Goal: Use online tool/utility

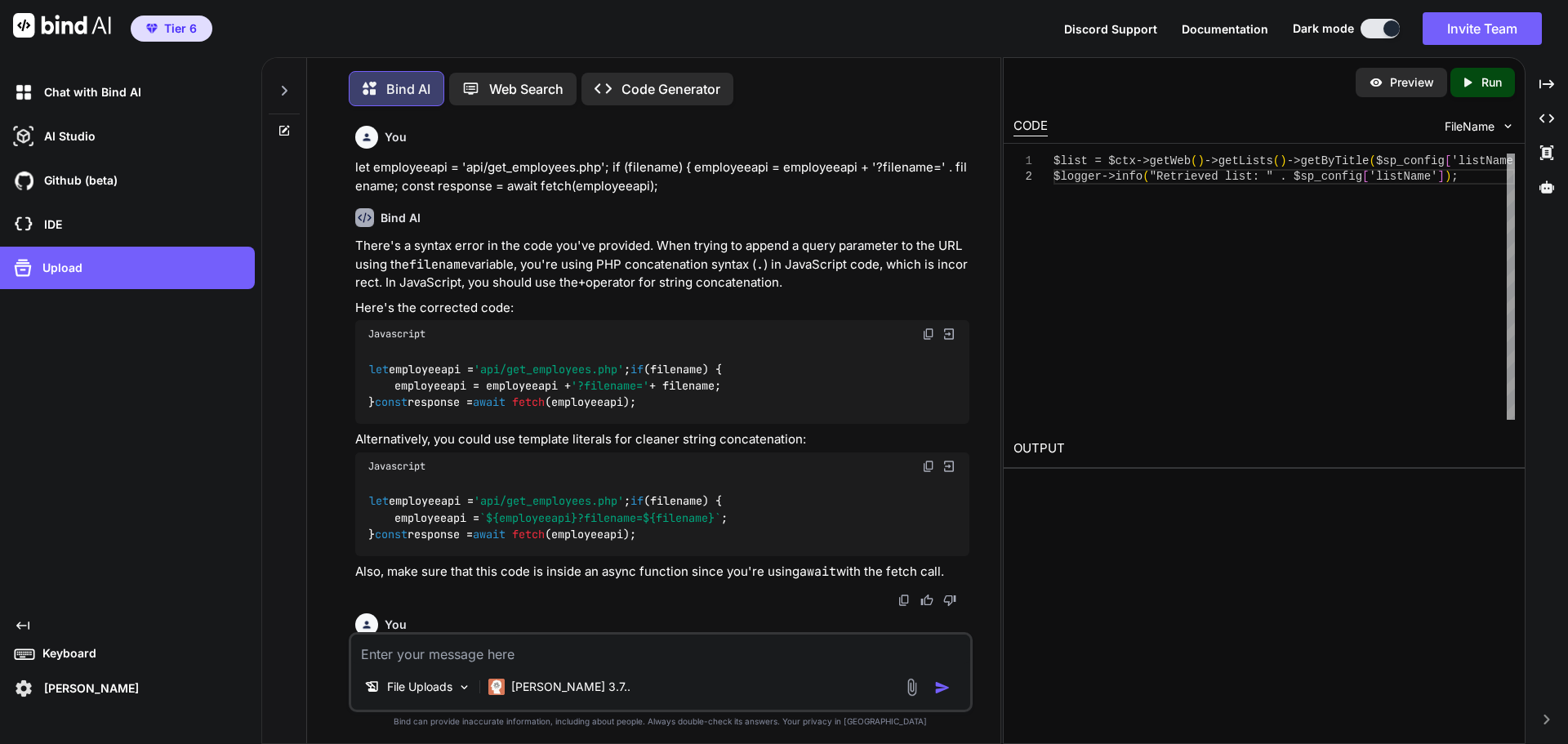
scroll to position [30462, 0]
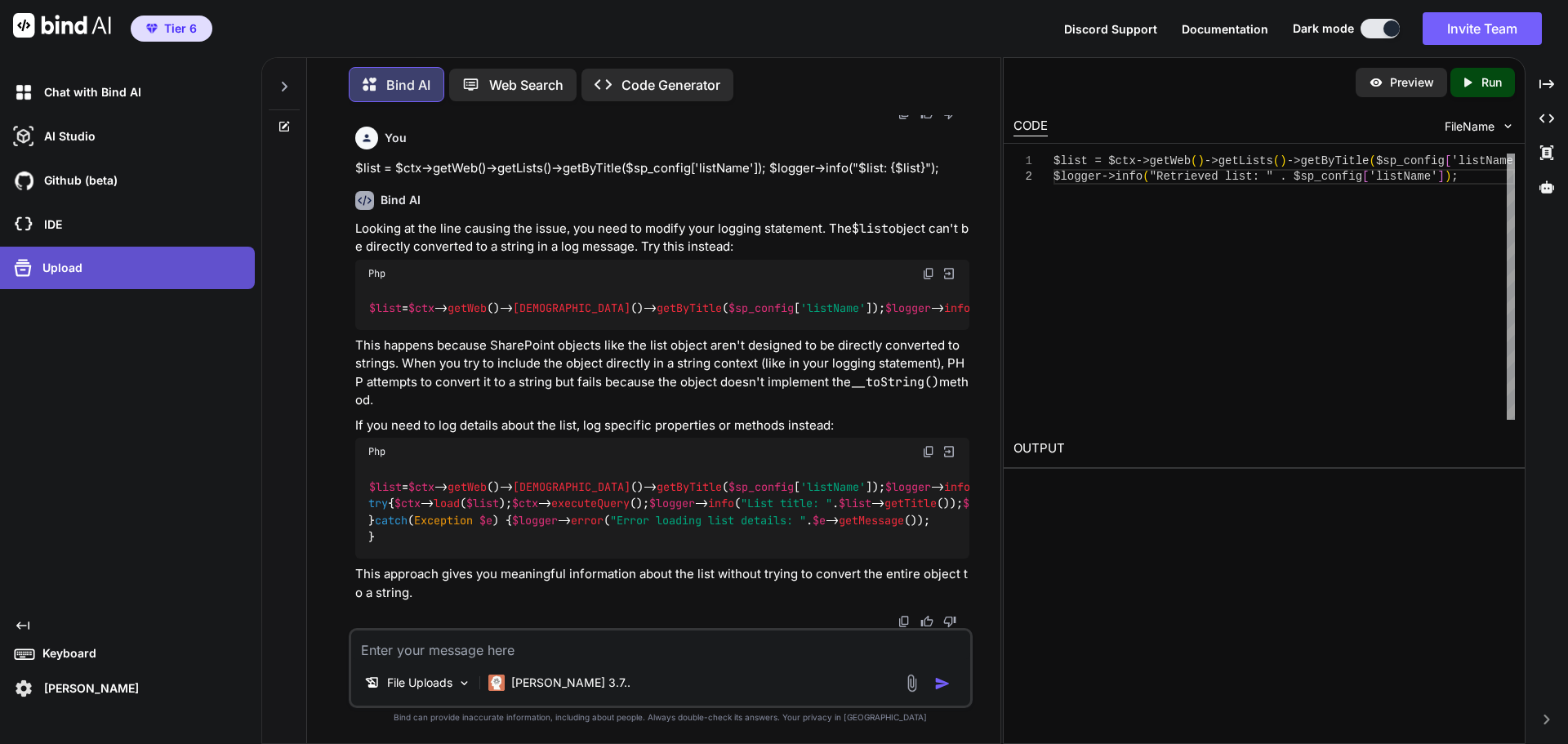
click at [103, 275] on div "Upload" at bounding box center [132, 267] width 245 height 26
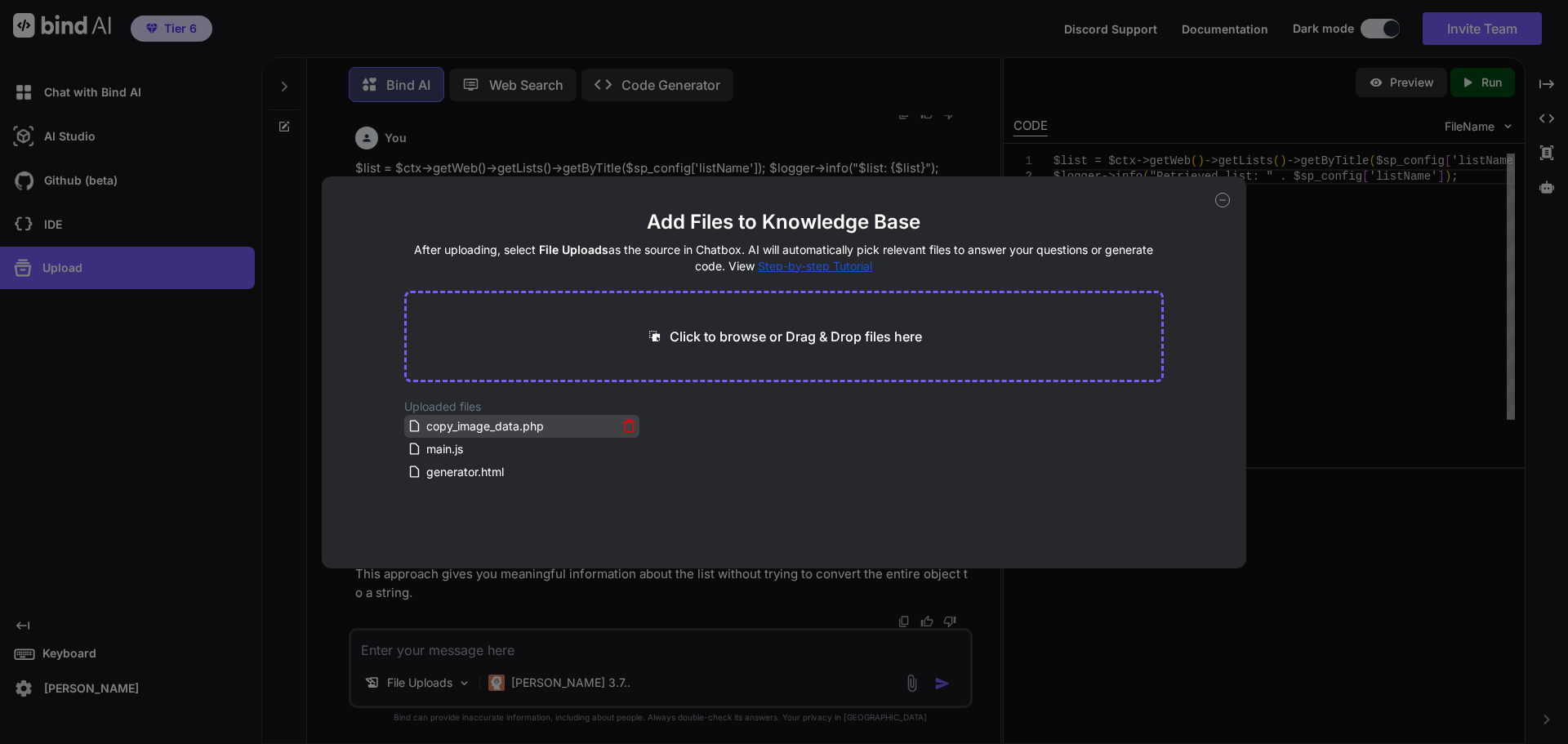
click at [622, 426] on icon at bounding box center [629, 426] width 14 height 14
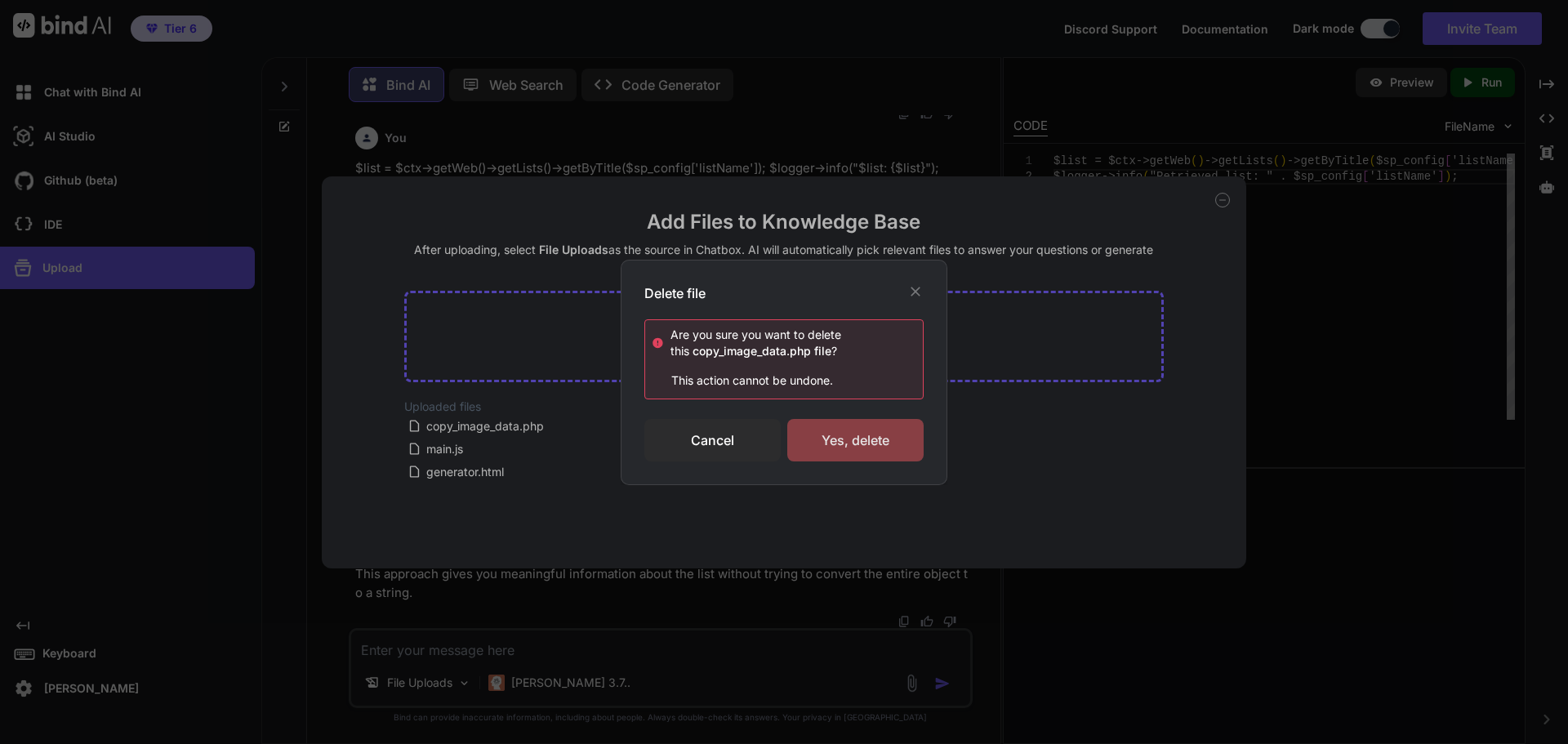
click at [844, 445] on div "Yes, delete" at bounding box center [855, 440] width 137 height 42
click at [723, 448] on div "Cancel" at bounding box center [712, 440] width 137 height 42
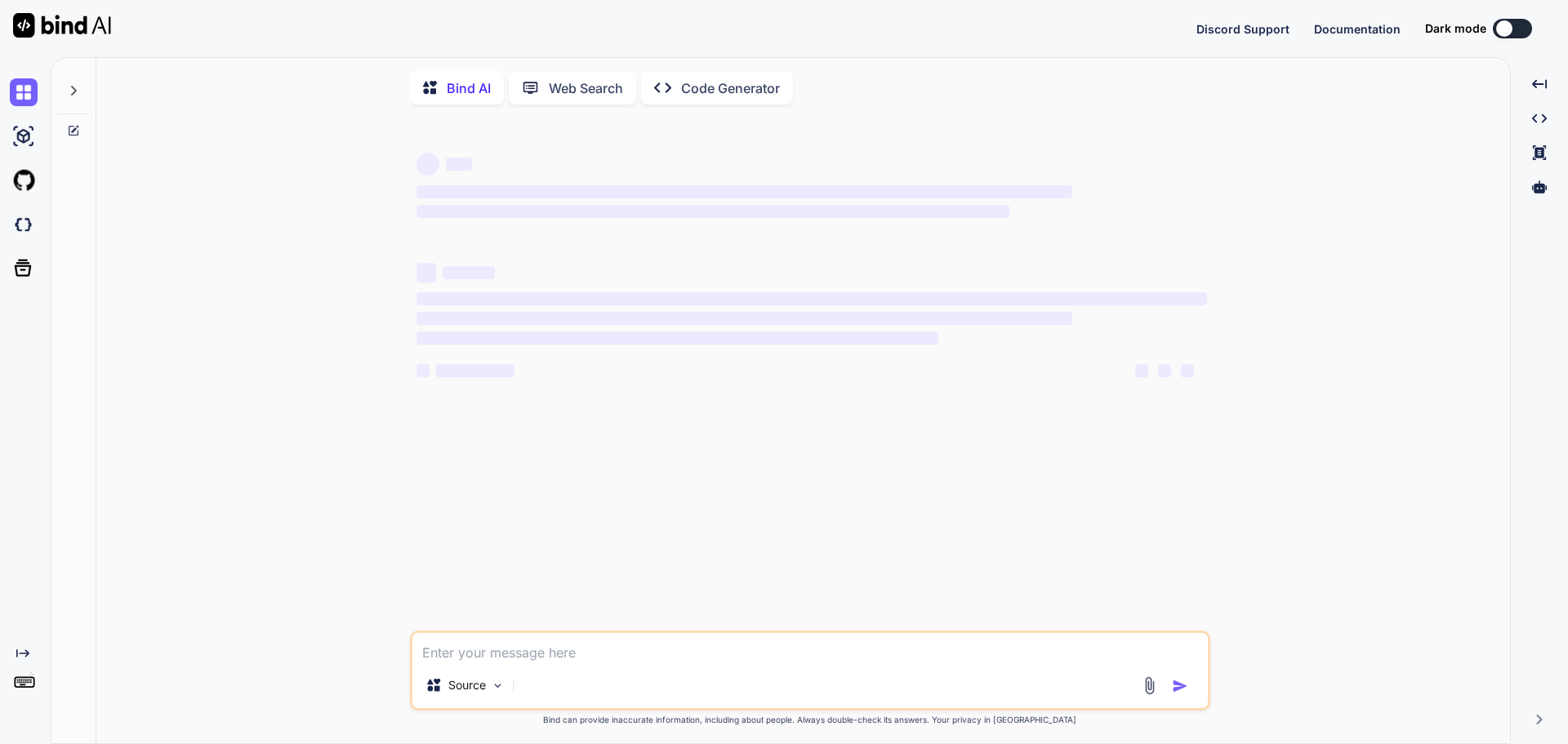
scroll to position [16, 0]
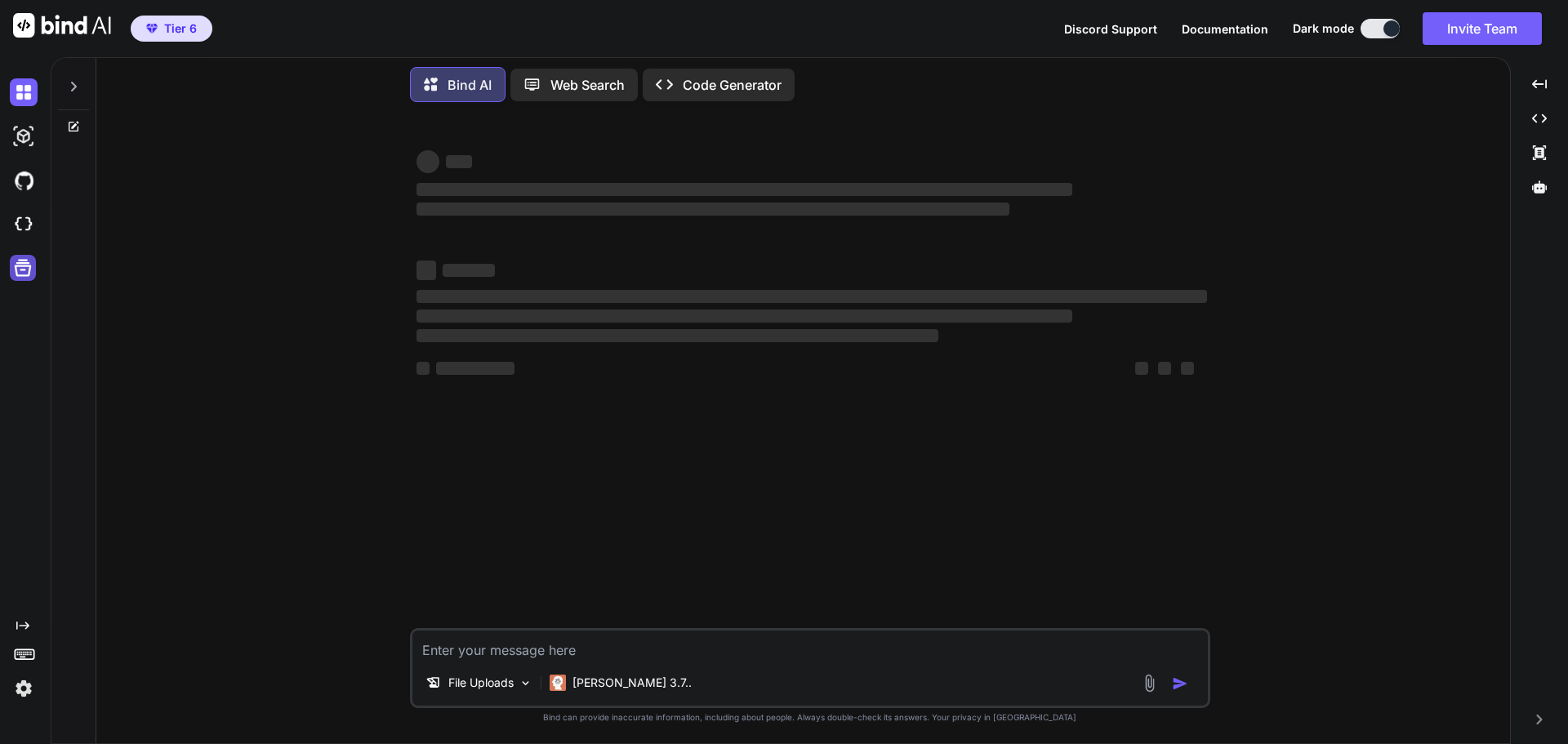
click at [18, 271] on icon at bounding box center [22, 267] width 23 height 23
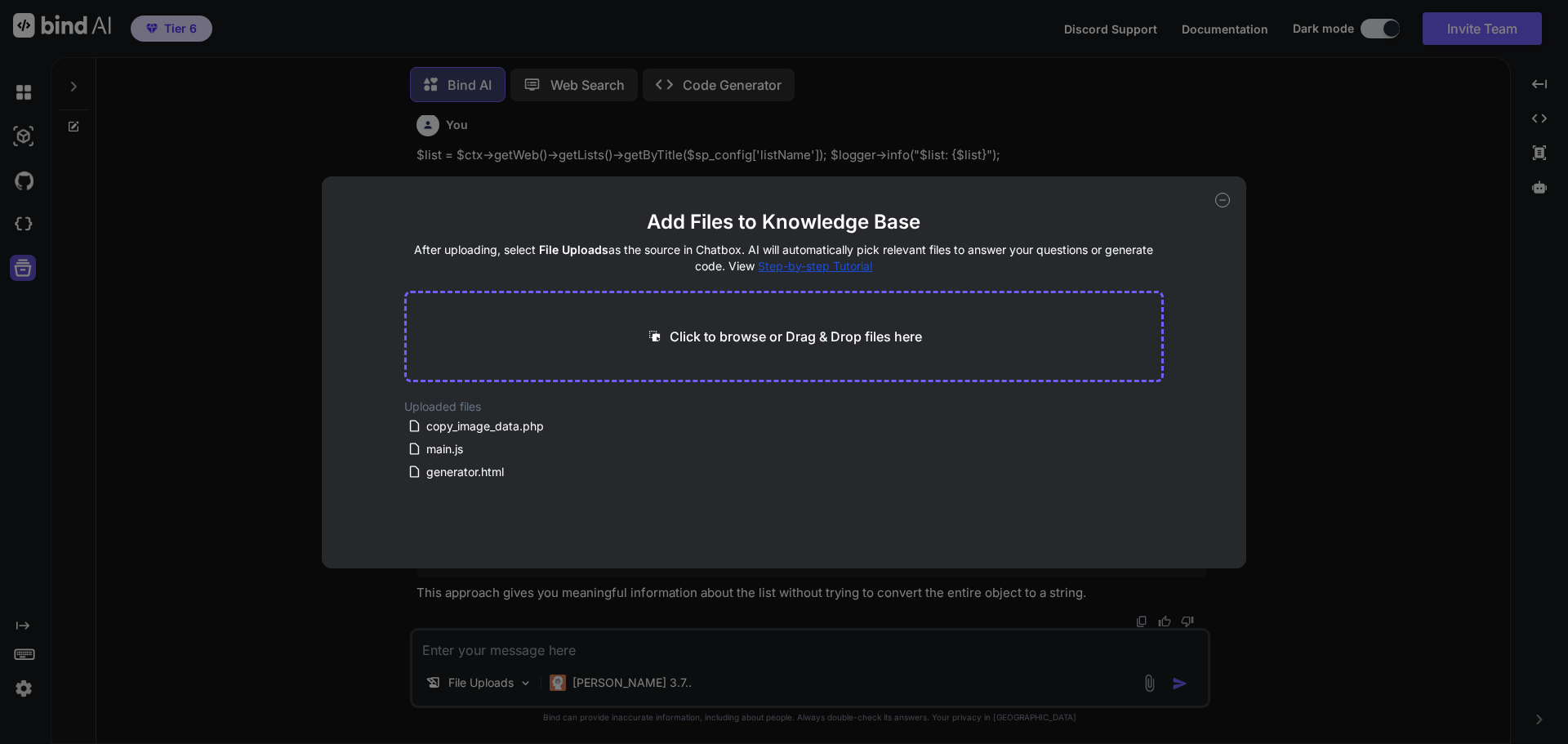
scroll to position [18, 0]
click at [622, 475] on icon at bounding box center [629, 472] width 14 height 14
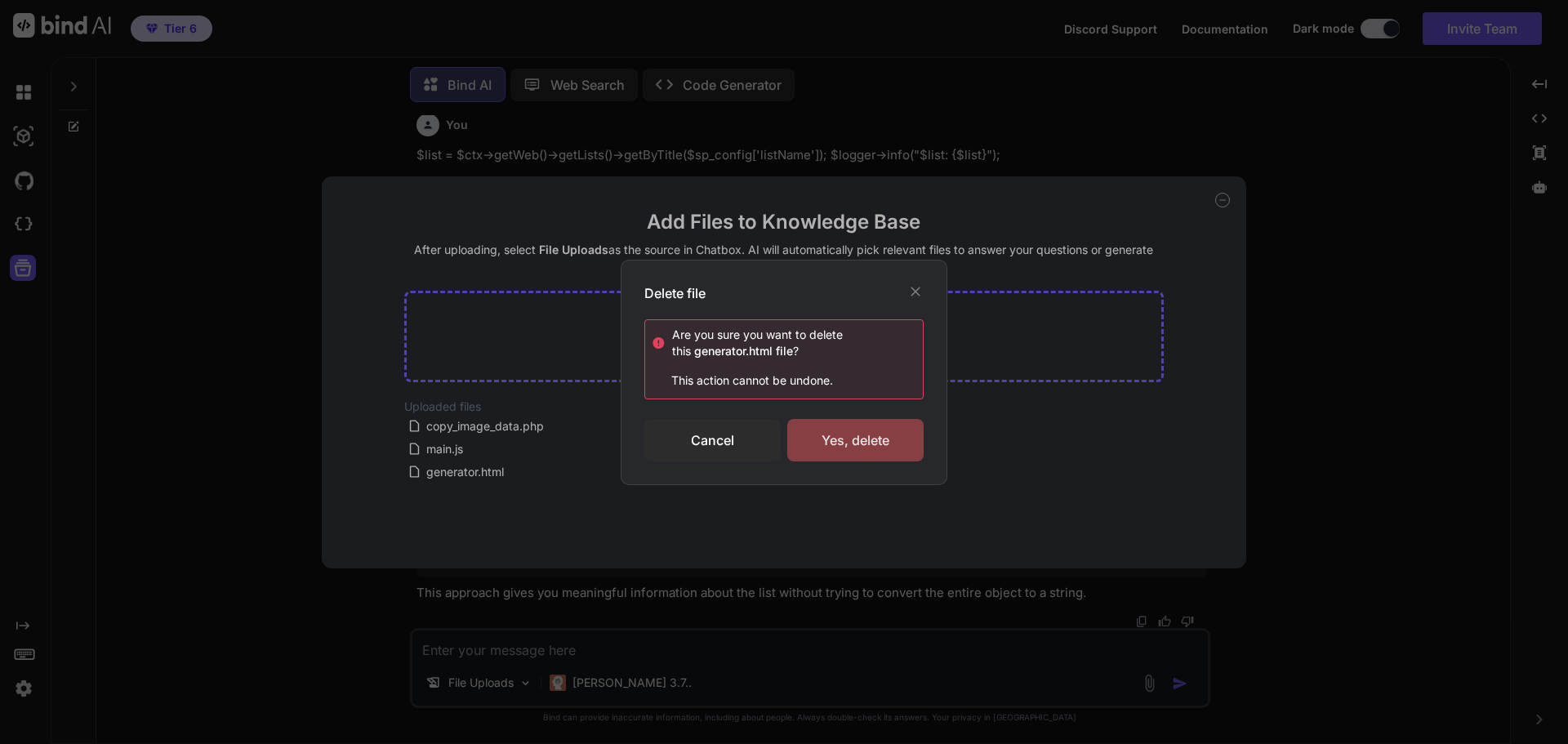
click at [828, 440] on div "Yes, delete" at bounding box center [855, 440] width 137 height 42
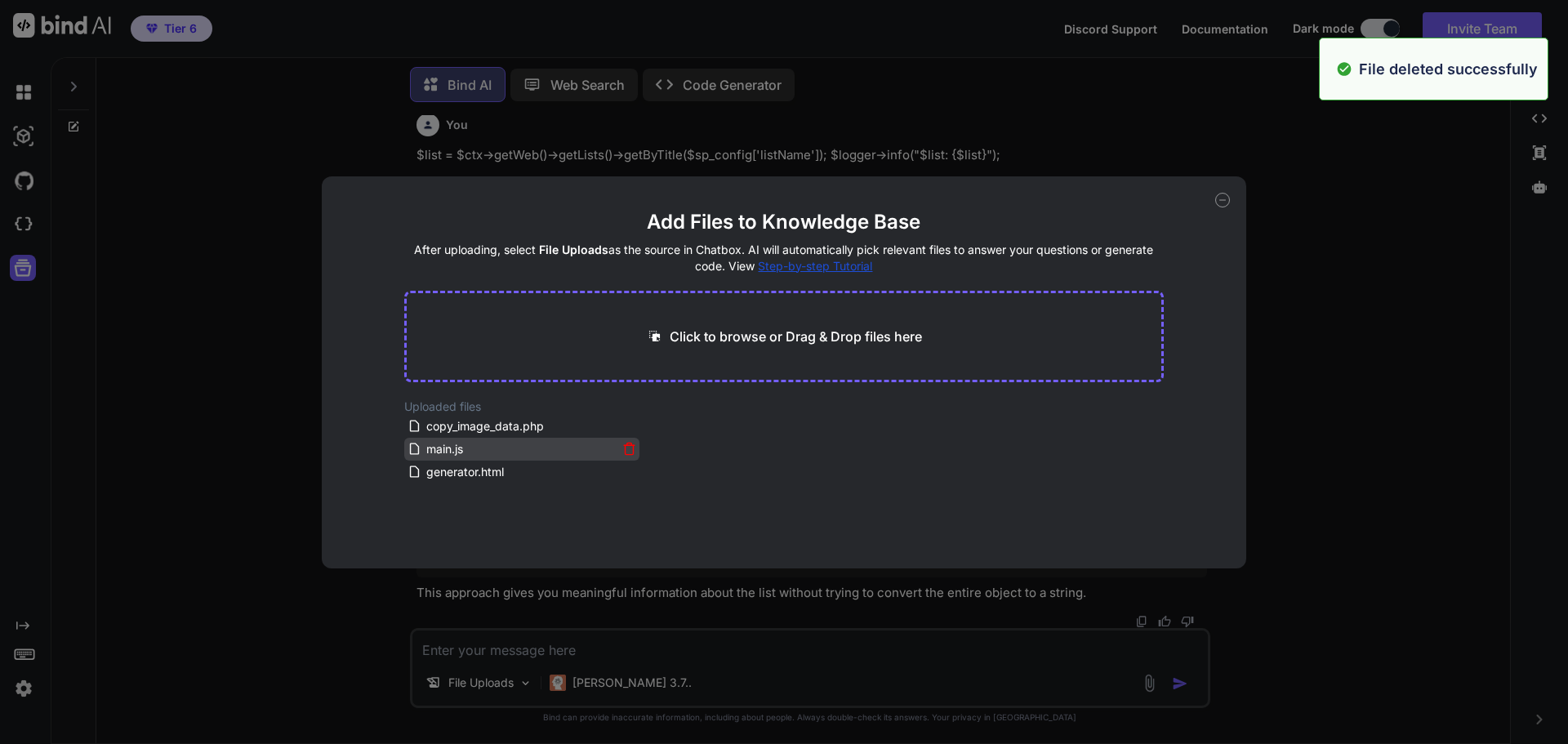
click at [622, 450] on icon at bounding box center [629, 449] width 14 height 14
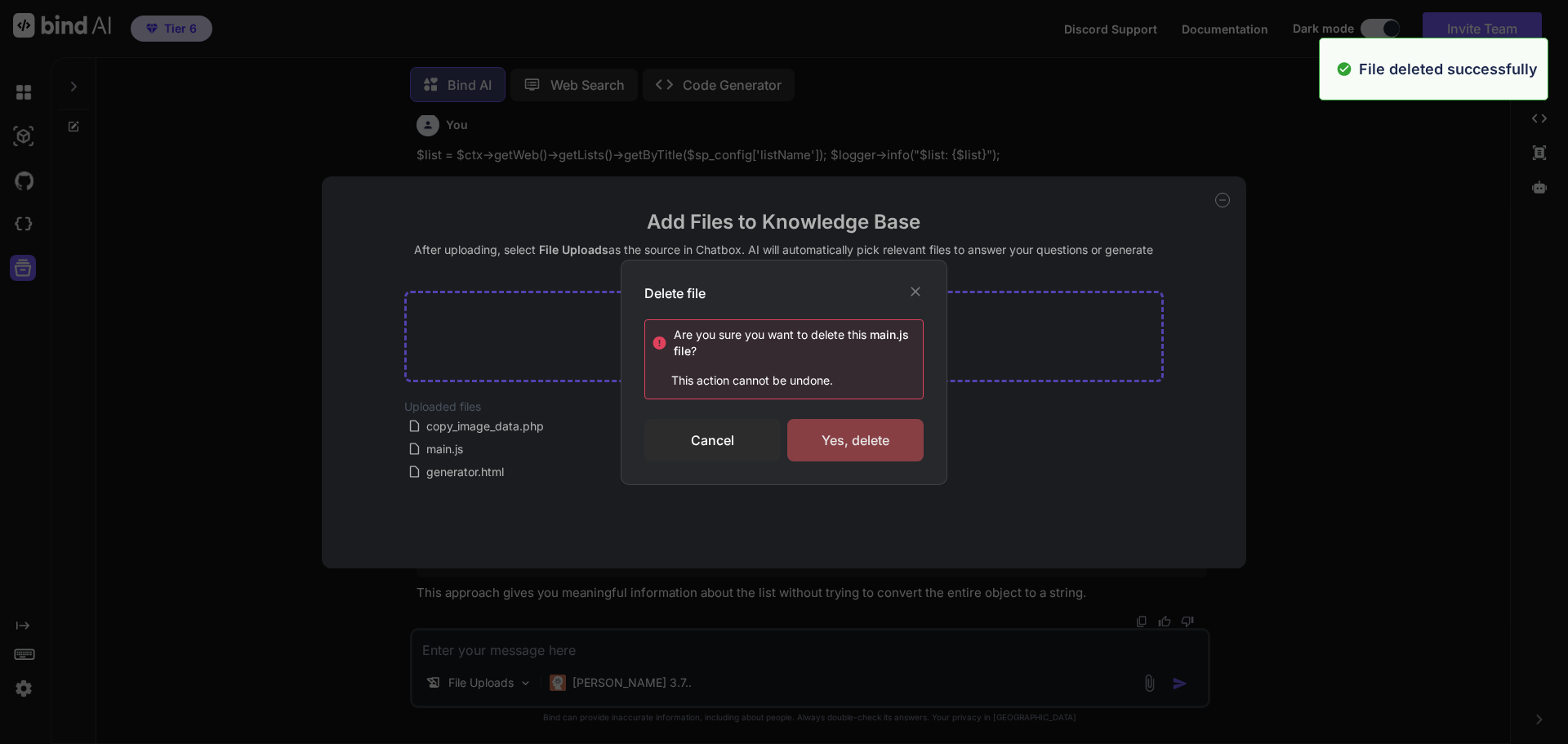
click at [835, 442] on div "Yes, delete" at bounding box center [855, 440] width 137 height 42
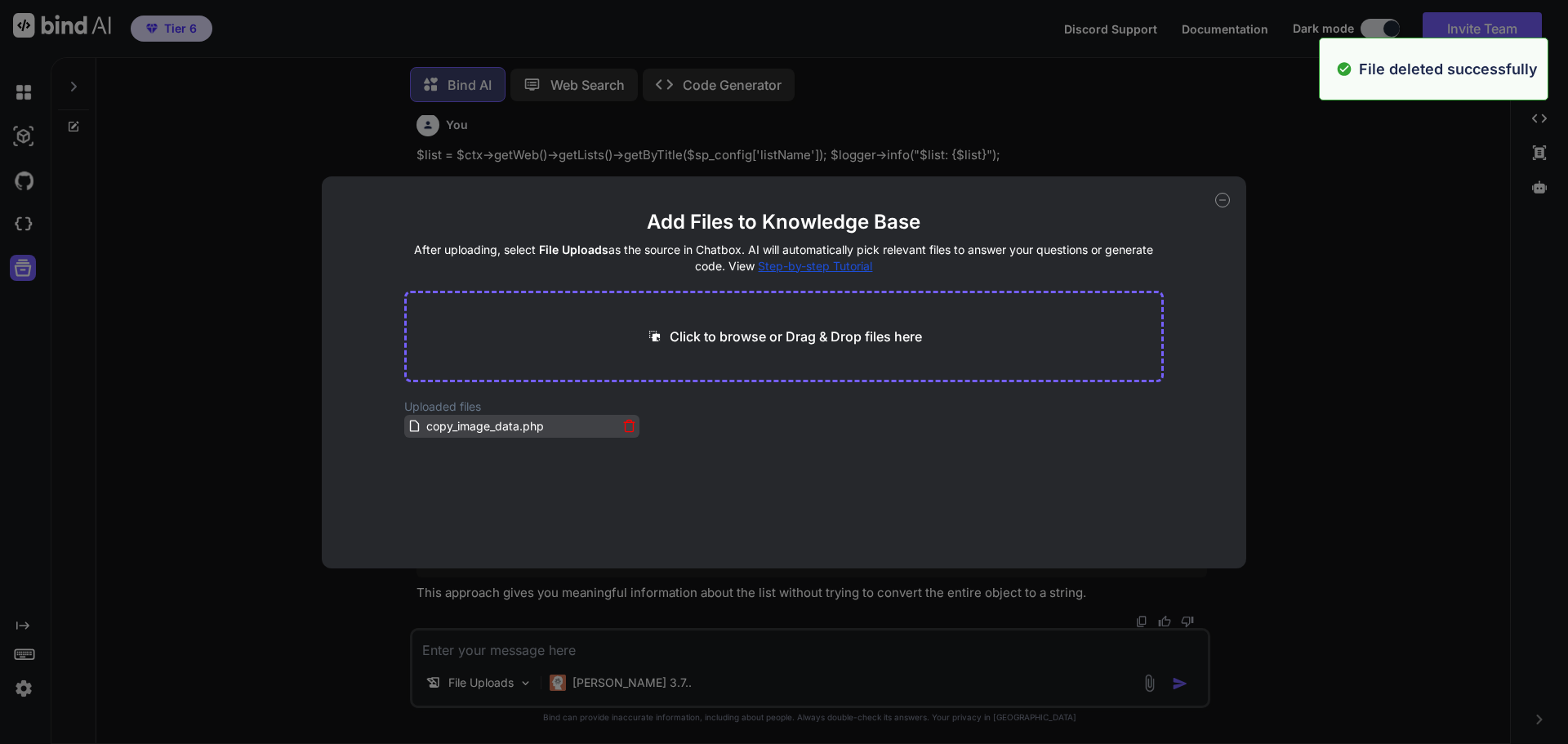
click at [622, 429] on icon at bounding box center [629, 426] width 14 height 14
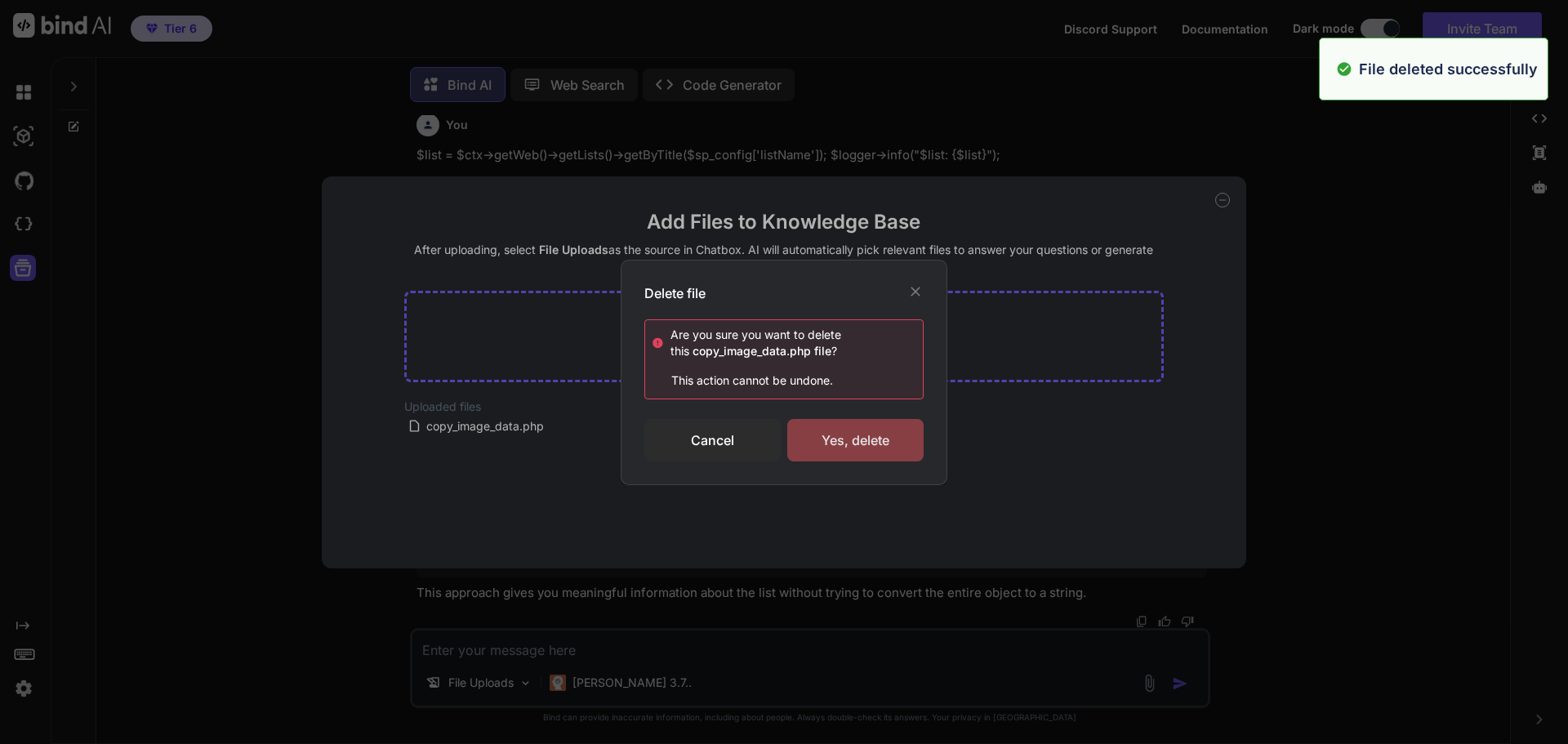
click at [815, 432] on div "Yes, delete" at bounding box center [855, 440] width 137 height 42
type textarea "x"
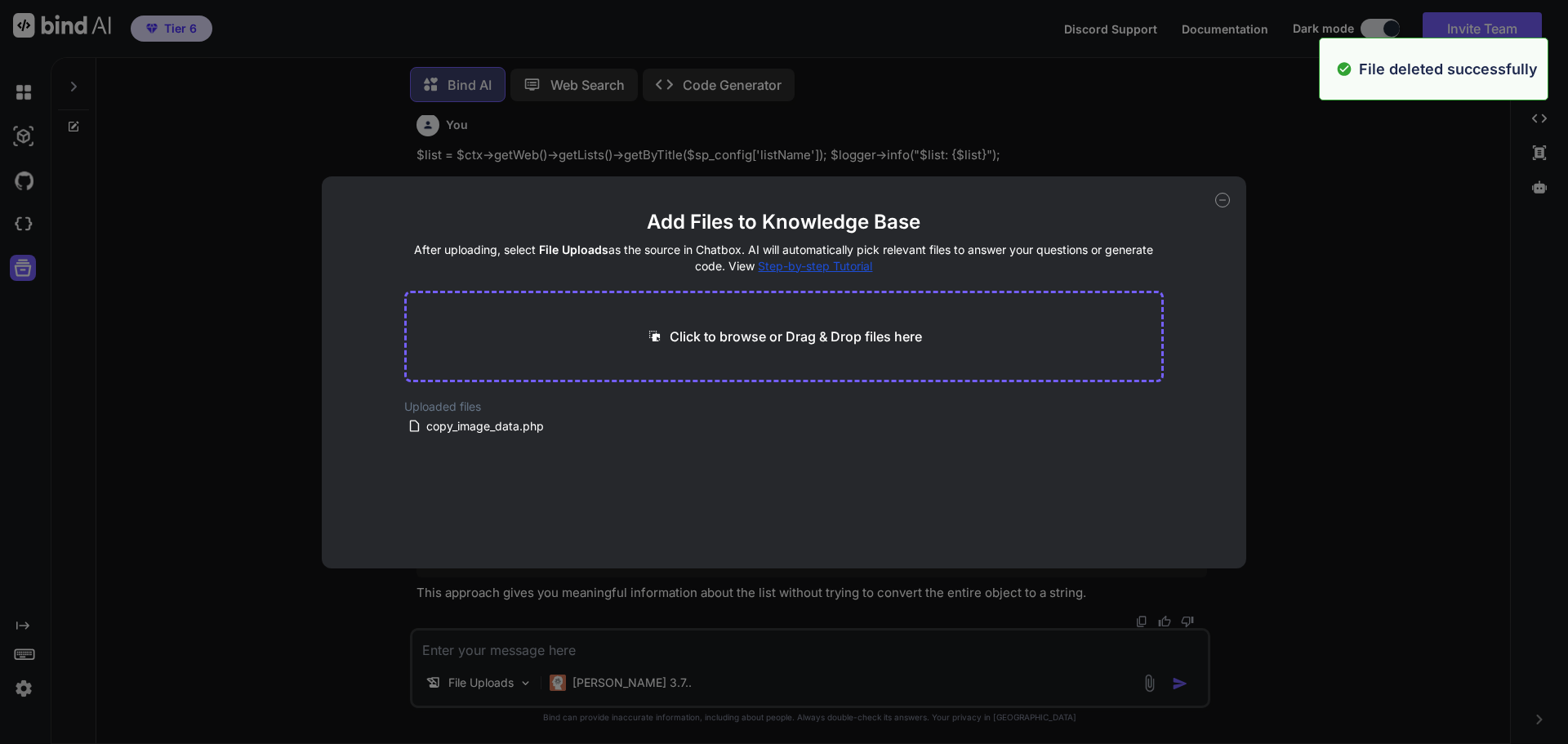
click at [791, 350] on div "Click to browse or Drag & Drop files here" at bounding box center [784, 337] width 761 height 92
click at [781, 337] on p "Click to browse or Drag & Drop files here" at bounding box center [796, 336] width 253 height 20
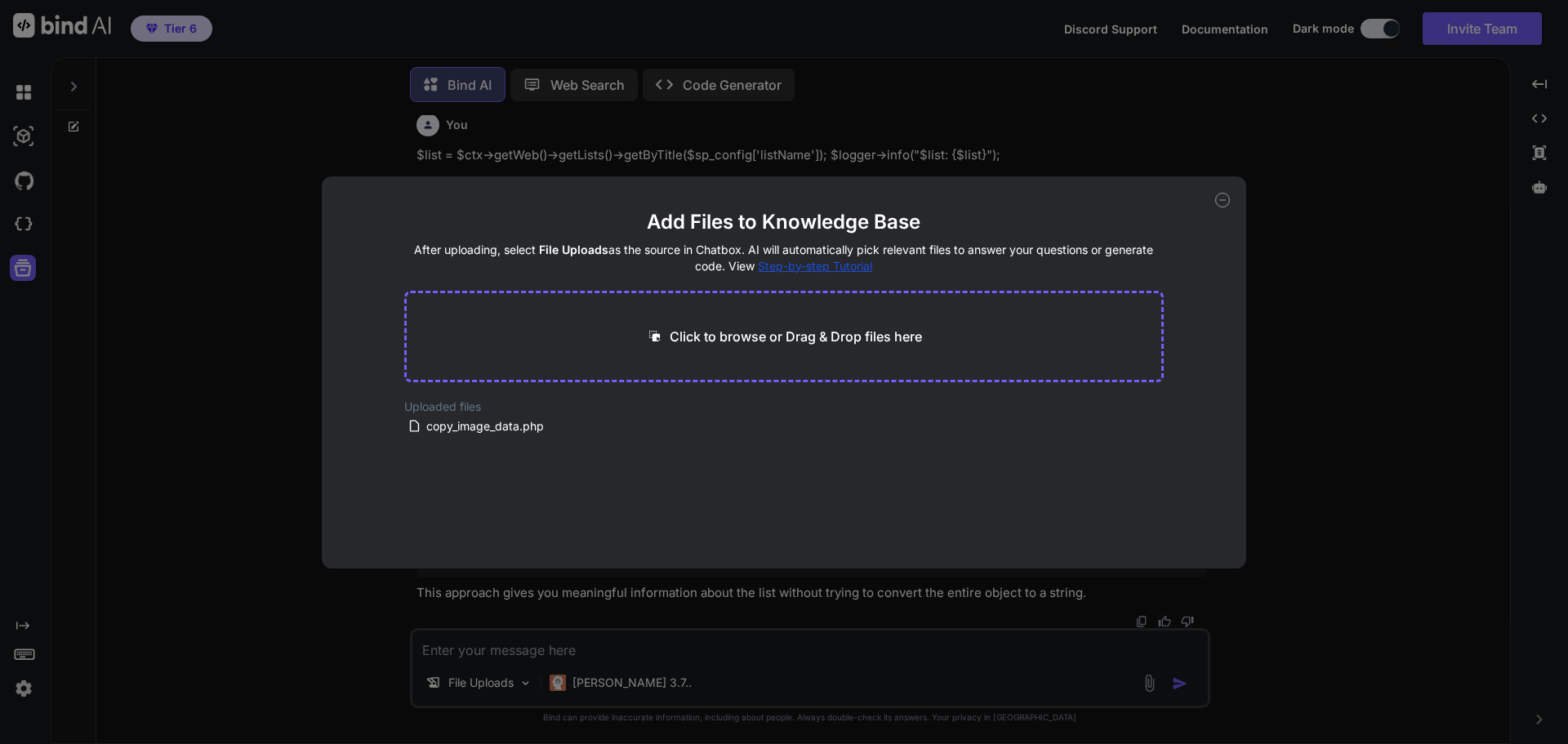
type input "C:\fakepath\copy_image_data.php"
click at [1123, 515] on button "Finish" at bounding box center [1135, 519] width 57 height 33
click at [1219, 204] on icon at bounding box center [1222, 199] width 14 height 14
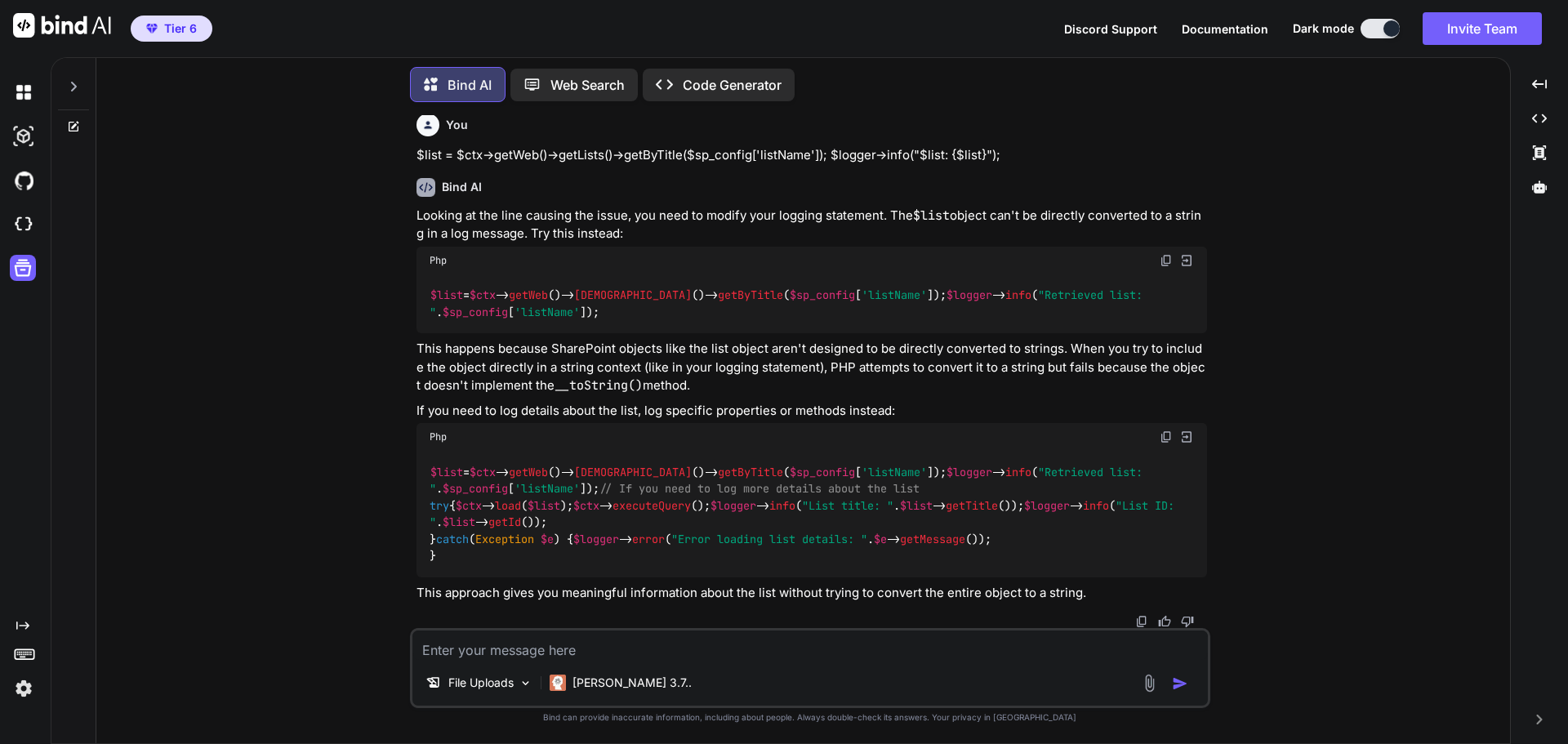
click at [570, 646] on textarea at bounding box center [810, 646] width 795 height 30
paste textarea "[16-Sep-2025 14:50:38 America/New_York] PHP Fatal error: Uncaught Error: Call t…"
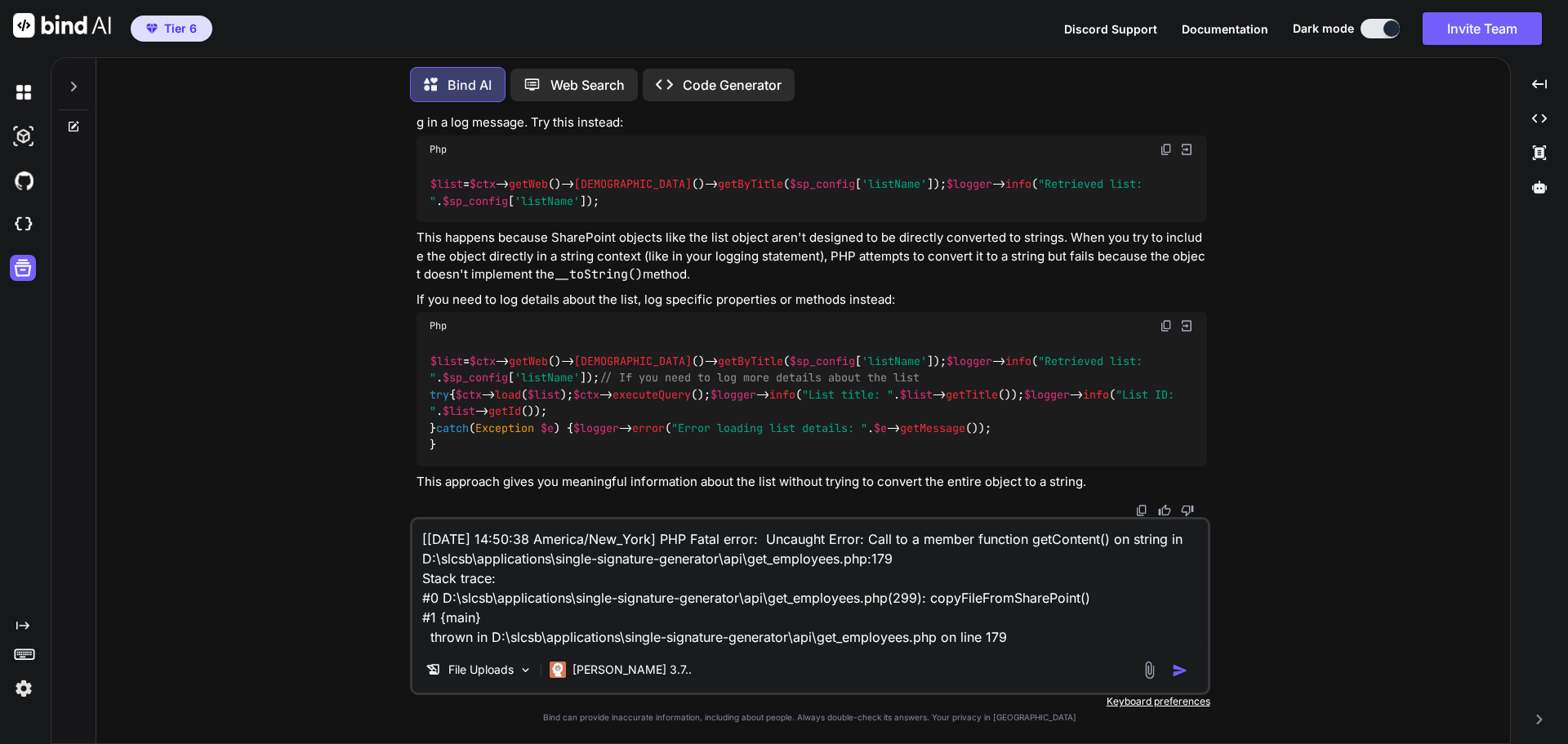
type textarea "[16-Sep-2025 14:50:38 America/New_York] PHP Fatal error: Uncaught Error: Call t…"
click at [1182, 675] on img "button" at bounding box center [1180, 670] width 16 height 16
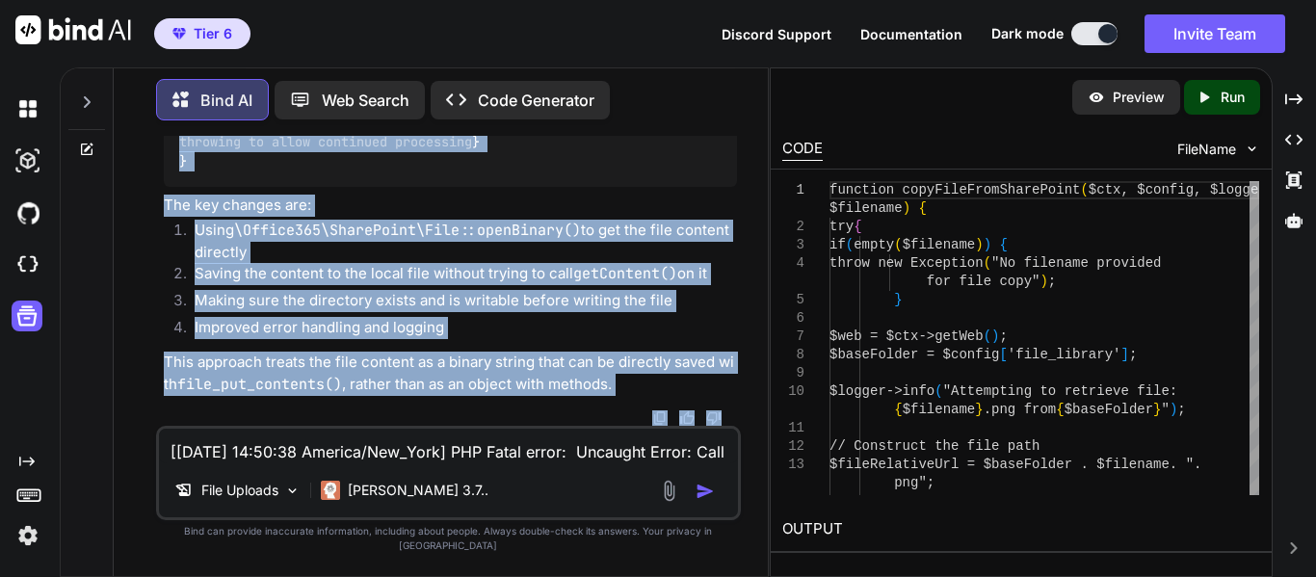
scroll to position [11565, 0]
drag, startPoint x: 179, startPoint y: 152, endPoint x: 538, endPoint y: 341, distance: 405.8
copy code "function copyFileFromSharePoint ( $ctx , $config , $logger , $filename ) { try …"
